Goal: Complete application form

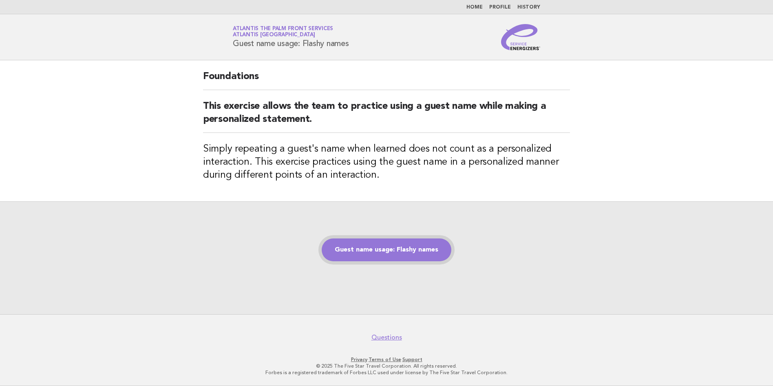
click at [399, 254] on link "Guest name usage: Flashy names" at bounding box center [387, 250] width 130 height 23
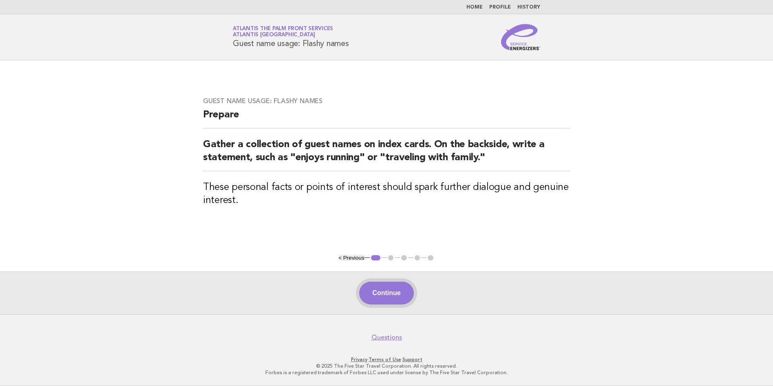
click at [386, 299] on button "Continue" at bounding box center [386, 293] width 54 height 23
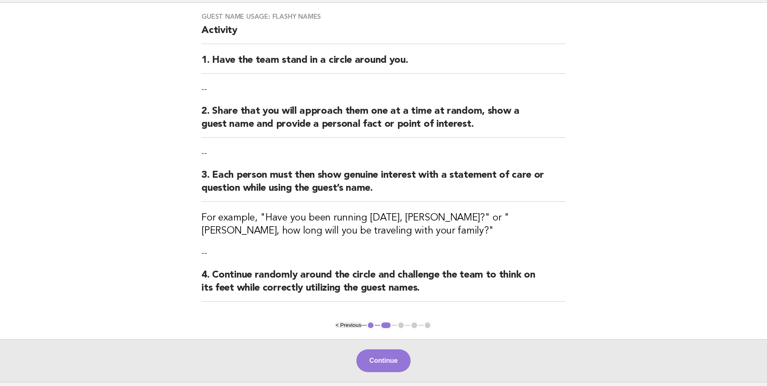
scroll to position [125, 0]
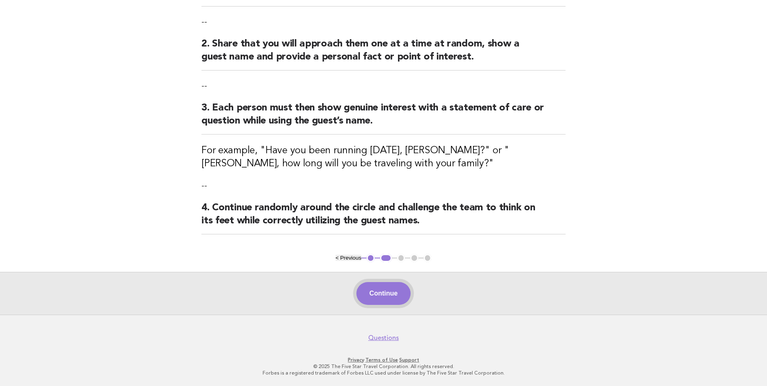
click at [383, 301] on button "Continue" at bounding box center [384, 293] width 54 height 23
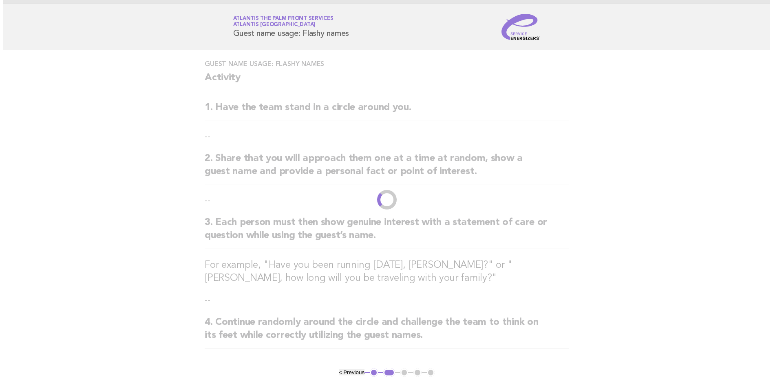
scroll to position [0, 0]
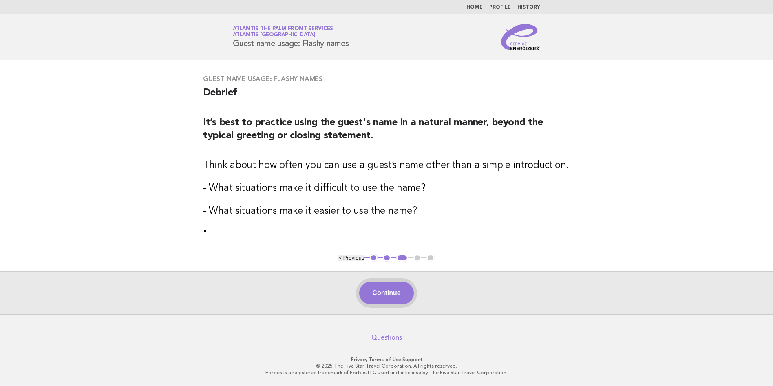
click at [388, 292] on button "Continue" at bounding box center [386, 293] width 54 height 23
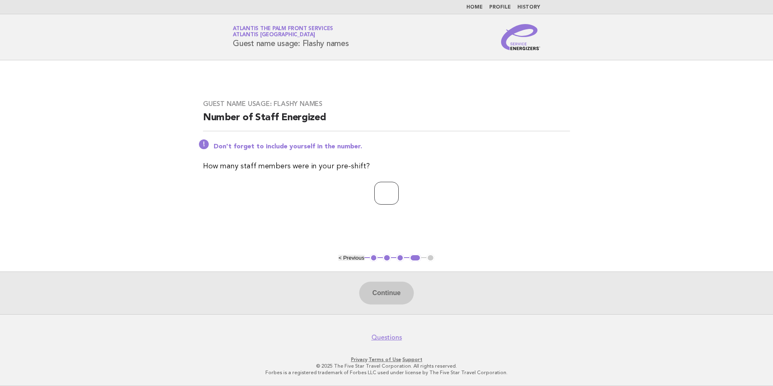
click at [390, 197] on input "number" at bounding box center [386, 193] width 24 height 23
type input "*"
click at [392, 287] on button "Continue" at bounding box center [386, 293] width 54 height 23
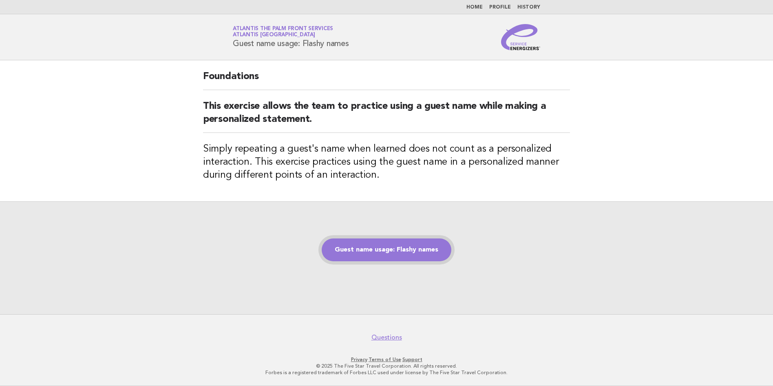
click at [413, 251] on link "Guest name usage: Flashy names" at bounding box center [387, 250] width 130 height 23
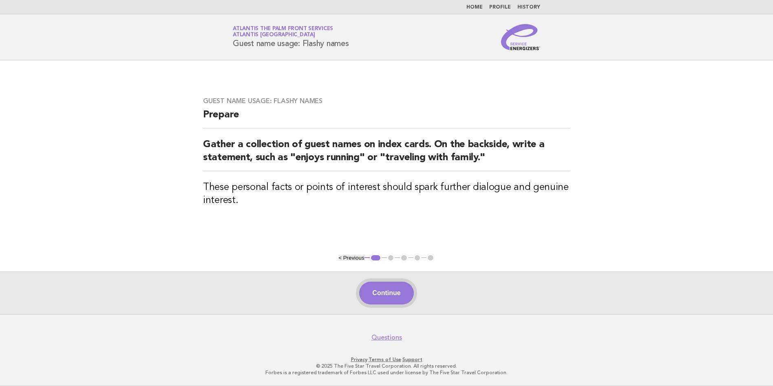
click at [396, 294] on button "Continue" at bounding box center [386, 293] width 54 height 23
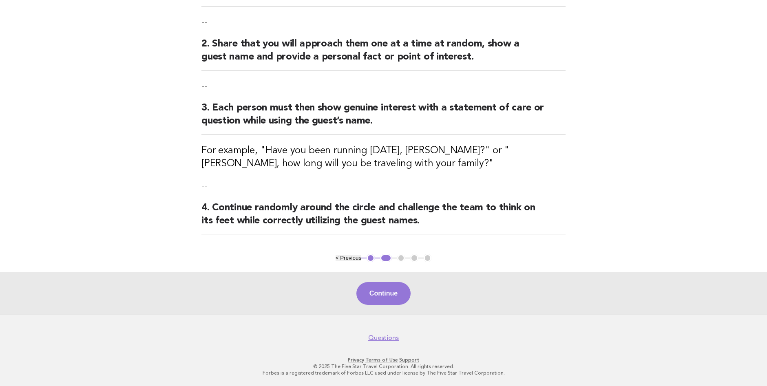
click at [394, 296] on button "Continue" at bounding box center [384, 293] width 54 height 23
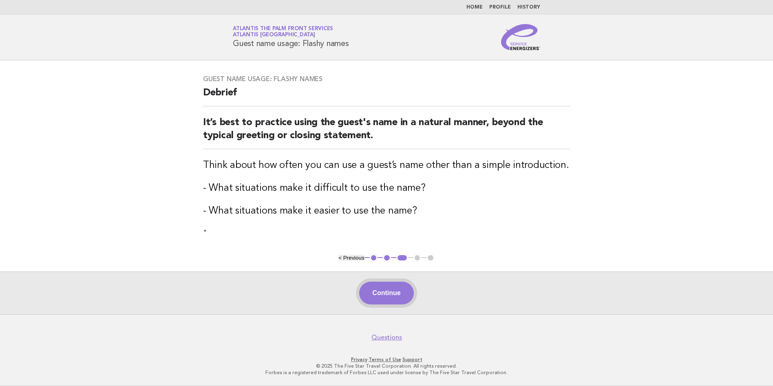
click at [374, 291] on button "Continue" at bounding box center [386, 293] width 54 height 23
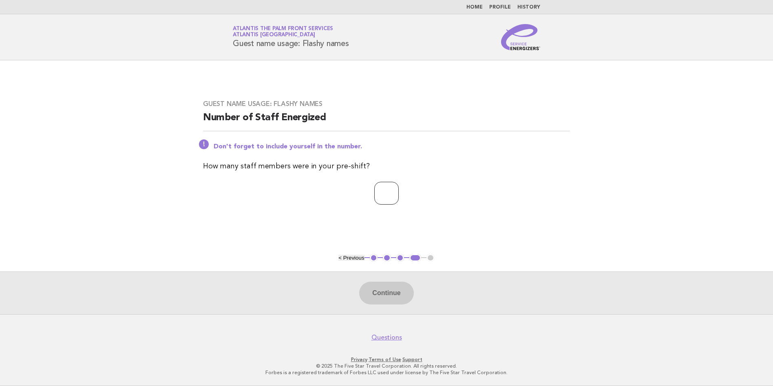
click at [381, 196] on input "number" at bounding box center [386, 193] width 24 height 23
type input "*"
click at [374, 292] on button "Continue" at bounding box center [386, 293] width 54 height 23
